Goal: Task Accomplishment & Management: Manage account settings

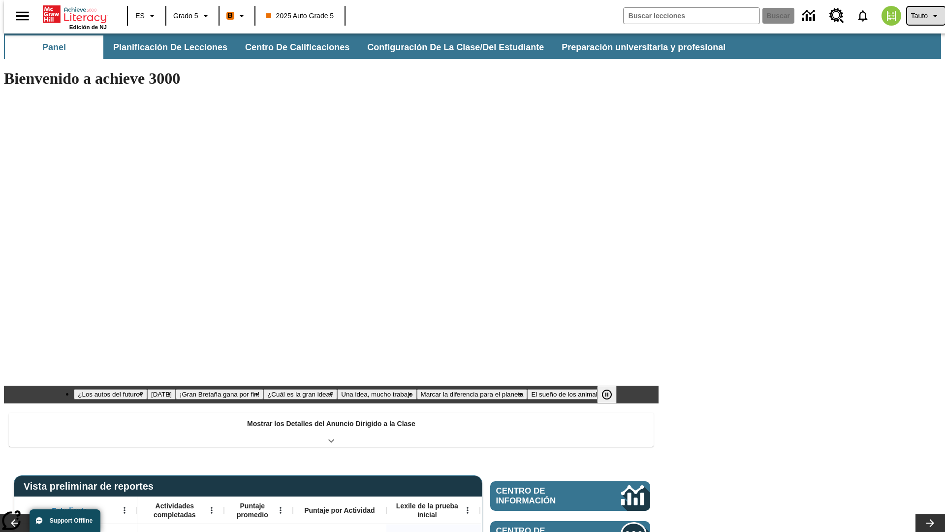
click at [921, 16] on span "Tauto" at bounding box center [919, 16] width 17 height 10
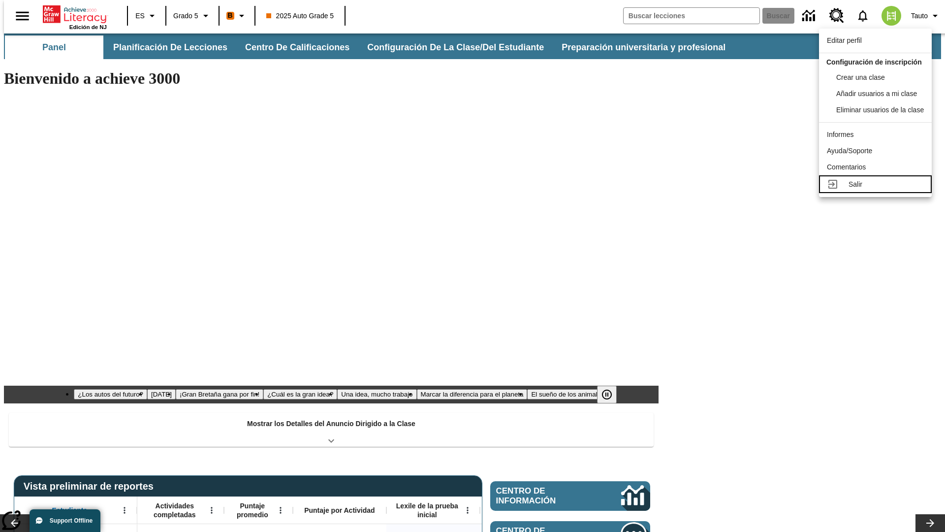
click at [879, 190] on div "Salir" at bounding box center [886, 184] width 75 height 10
